Goal: Register for event/course

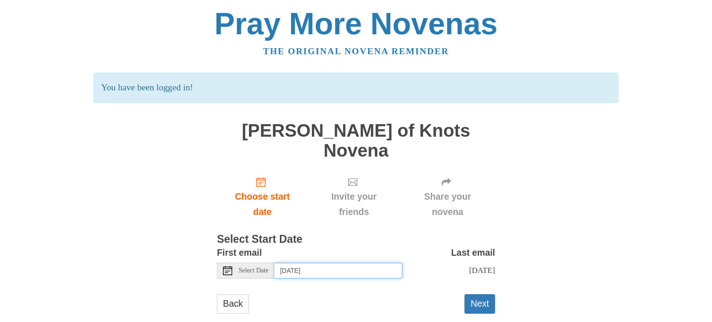
click at [366, 263] on input "Thursday, October 16th" at bounding box center [338, 271] width 128 height 16
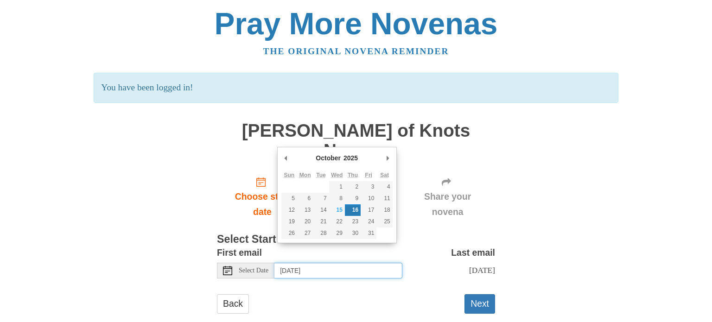
click at [366, 263] on input "Thursday, October 16th" at bounding box center [338, 271] width 128 height 16
click at [389, 294] on div "Back Next" at bounding box center [356, 308] width 278 height 28
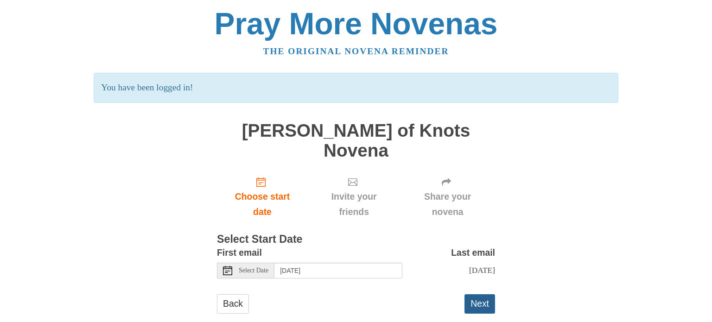
click at [478, 294] on button "Next" at bounding box center [479, 303] width 31 height 19
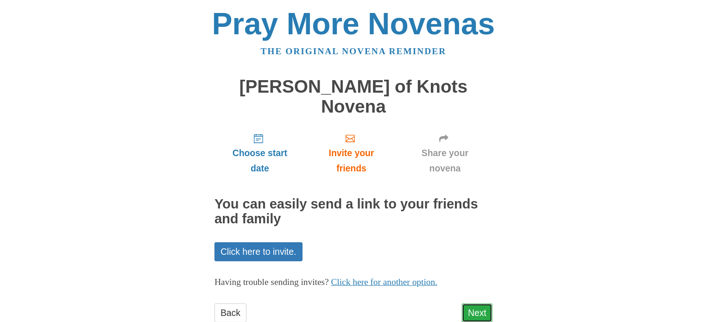
click at [473, 303] on link "Next" at bounding box center [477, 312] width 31 height 19
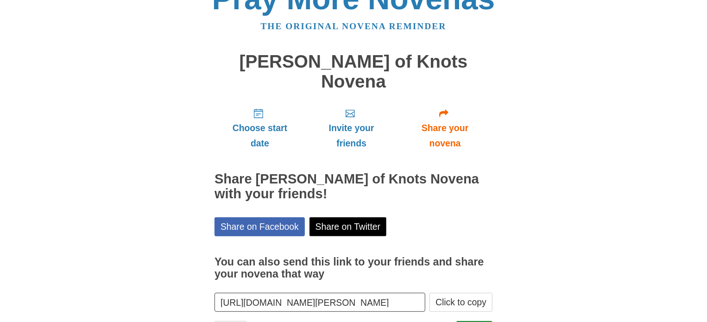
scroll to position [46, 0]
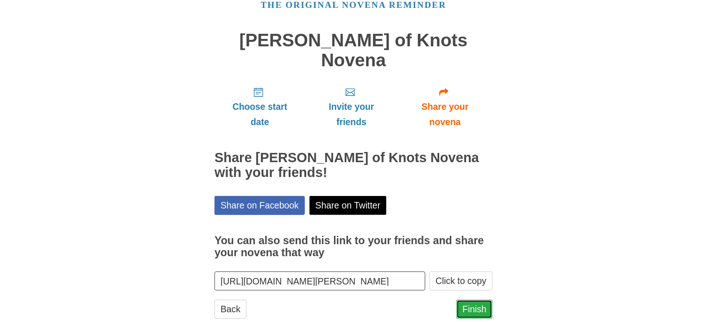
click at [477, 300] on link "Finish" at bounding box center [474, 309] width 36 height 19
